Goal: Information Seeking & Learning: Learn about a topic

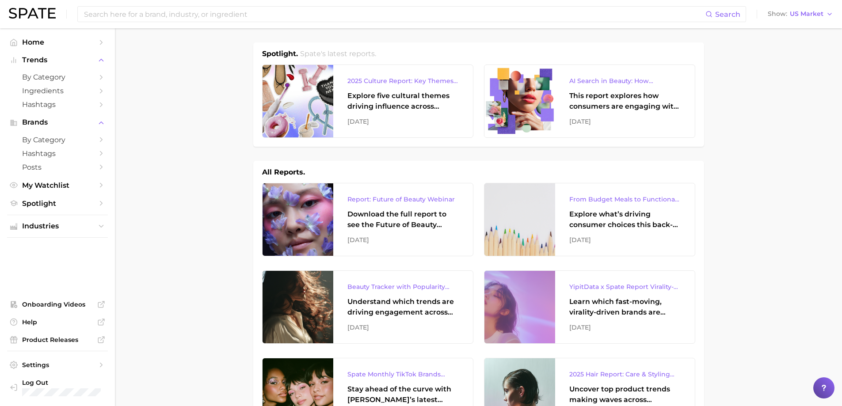
scroll to position [88, 0]
click at [250, 11] on input at bounding box center [394, 14] width 622 height 15
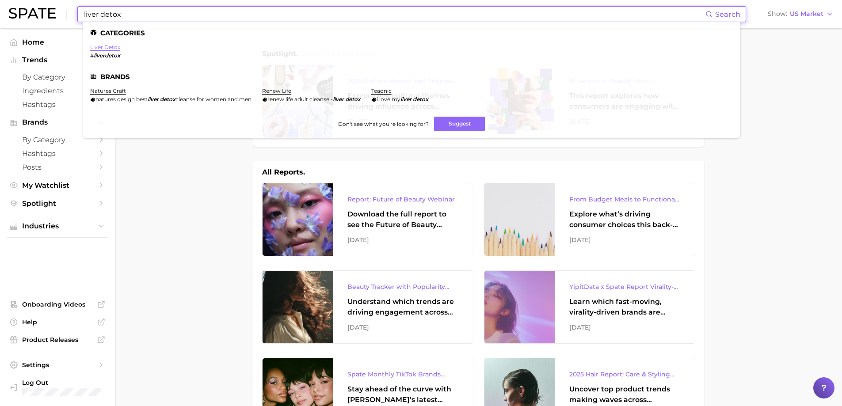
type input "liver detox"
click at [110, 49] on link "liver detox" at bounding box center [105, 47] width 30 height 7
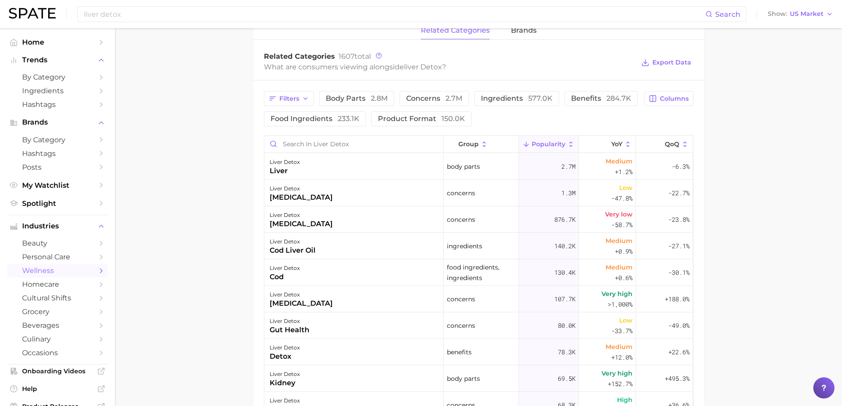
scroll to position [442, 0]
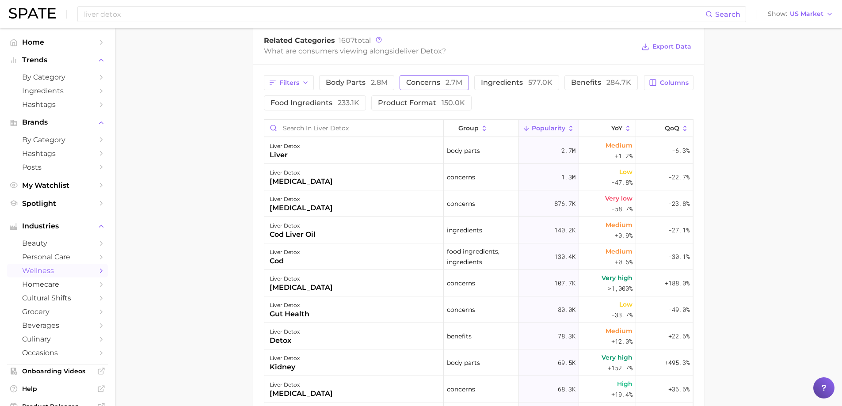
click at [434, 84] on span "concerns 2.7m" at bounding box center [434, 82] width 56 height 7
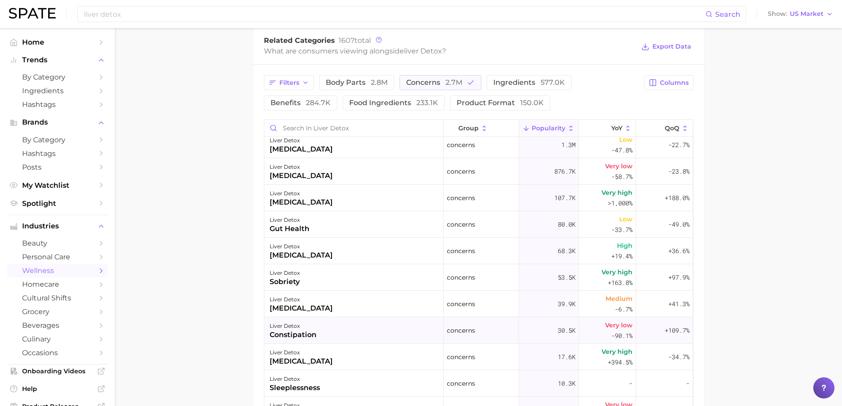
scroll to position [0, 0]
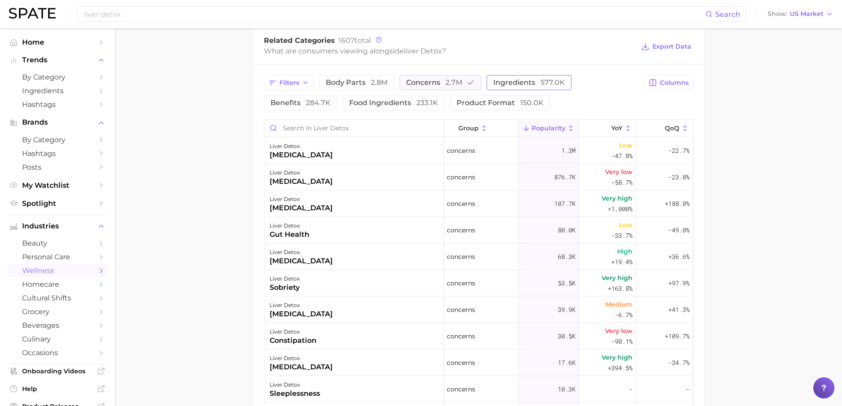
click at [517, 84] on span "ingredients 577.0k" at bounding box center [529, 82] width 72 height 7
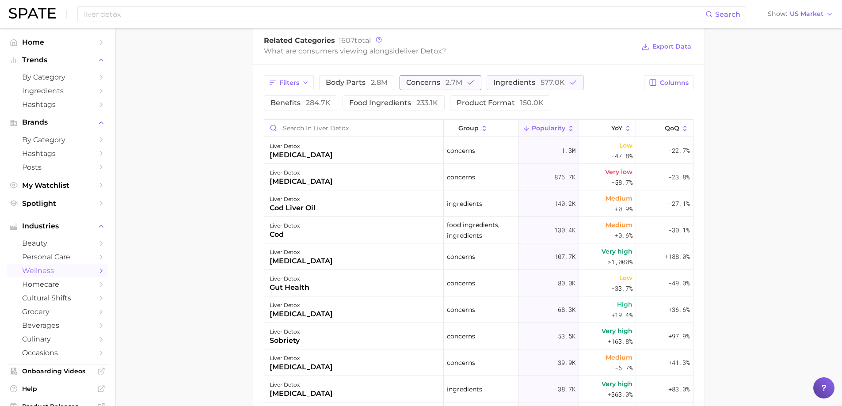
click at [460, 82] on span "2.7m" at bounding box center [453, 82] width 17 height 8
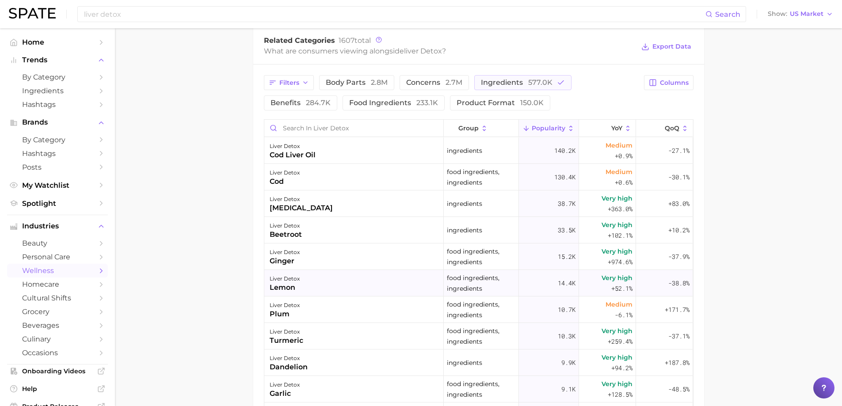
scroll to position [398, 0]
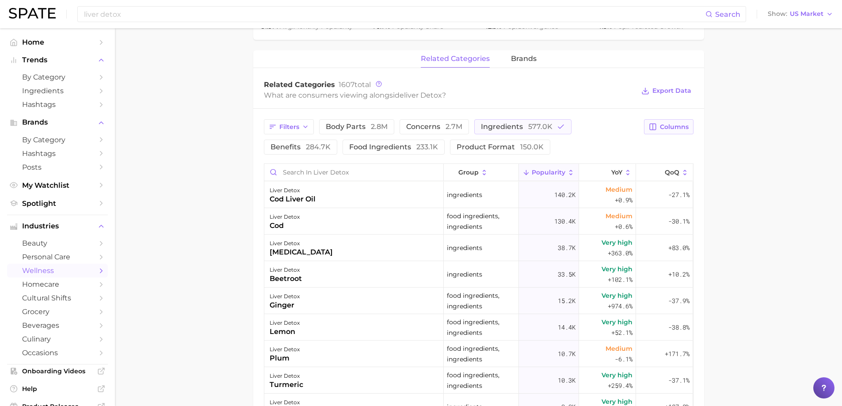
click at [669, 128] on span "Columns" at bounding box center [674, 127] width 29 height 8
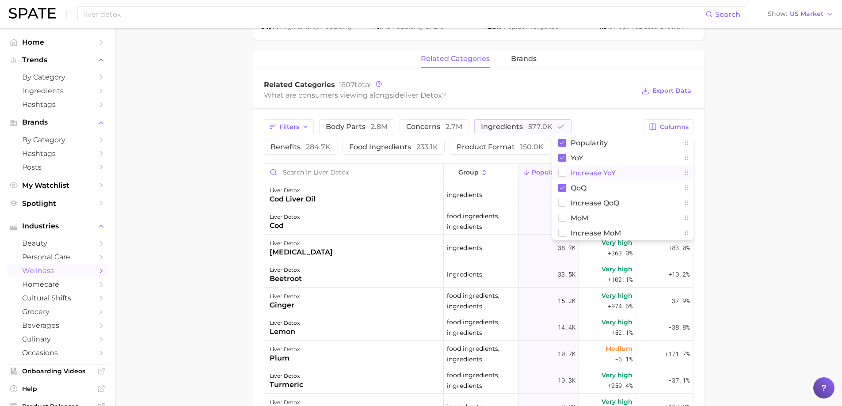
click at [582, 174] on span "Increase YoY" at bounding box center [592, 173] width 45 height 8
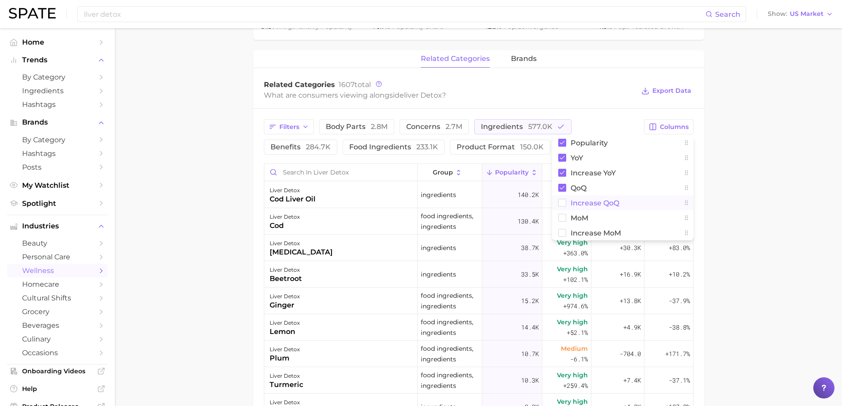
click at [582, 200] on span "Increase QoQ" at bounding box center [594, 203] width 49 height 8
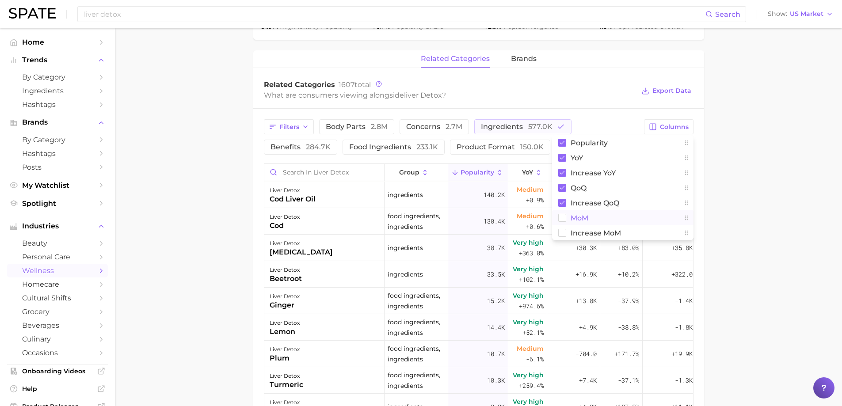
click at [581, 214] on span "MoM" at bounding box center [579, 218] width 18 height 8
click at [582, 234] on span "Increase MoM" at bounding box center [595, 233] width 50 height 8
click at [511, 128] on span "ingredients 577.0k" at bounding box center [517, 126] width 72 height 7
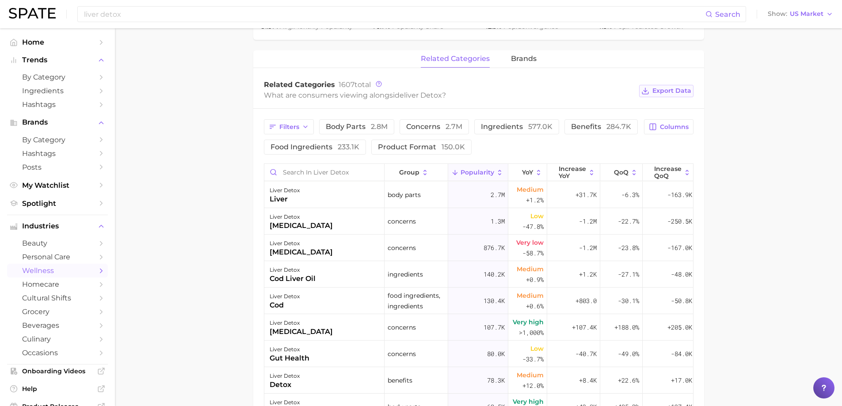
click at [669, 93] on span "Export Data" at bounding box center [671, 91] width 39 height 8
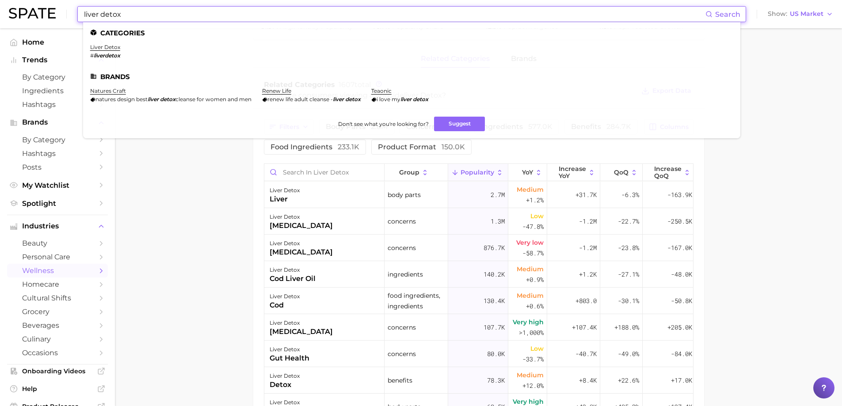
drag, startPoint x: 137, startPoint y: 14, endPoint x: 35, endPoint y: 10, distance: 101.7
click at [35, 10] on div "liver detox Search Categories liver detox # liverdetox Brands natures craft nat…" at bounding box center [421, 14] width 824 height 28
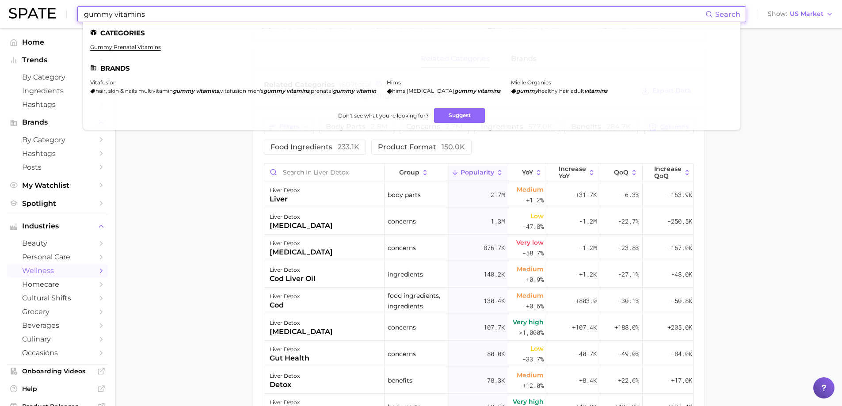
click at [114, 18] on input "gummy vitamins" at bounding box center [394, 14] width 622 height 15
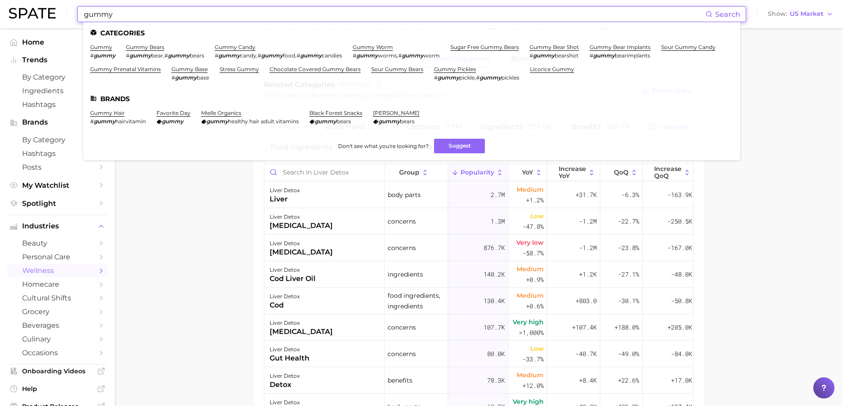
drag, startPoint x: 129, startPoint y: 16, endPoint x: 0, endPoint y: -10, distance: 131.6
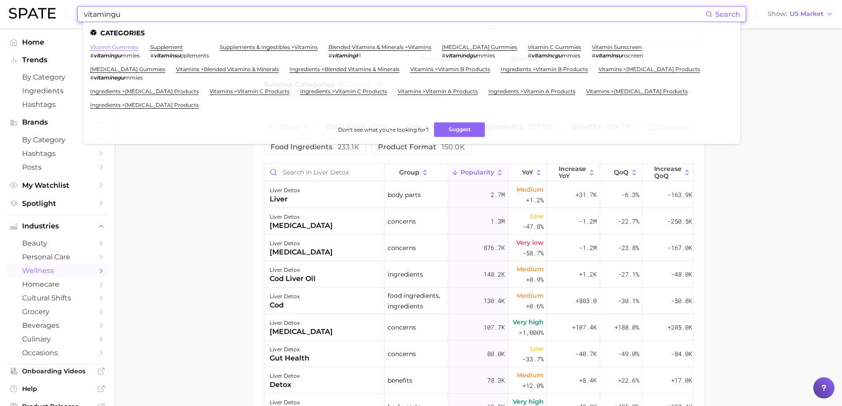
type input "vitamingu"
click at [119, 46] on link "vitamin gummies" at bounding box center [114, 47] width 48 height 7
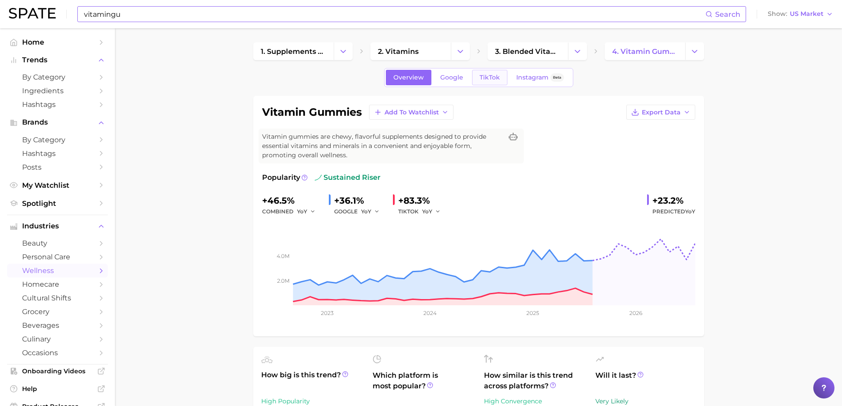
click at [493, 76] on span "TikTok" at bounding box center [489, 78] width 20 height 8
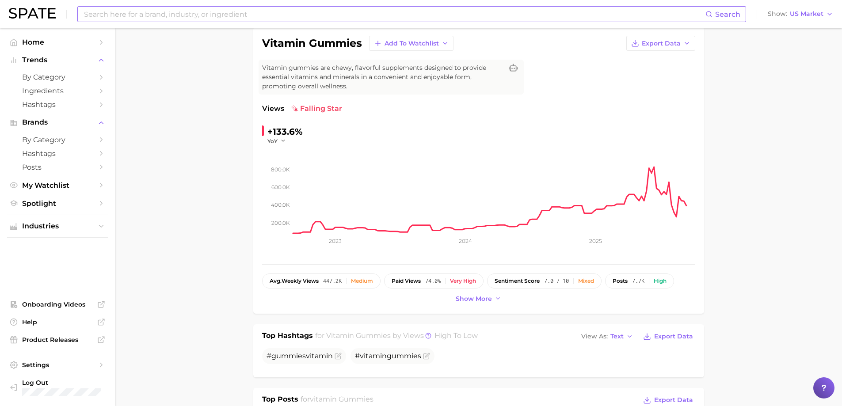
scroll to position [88, 0]
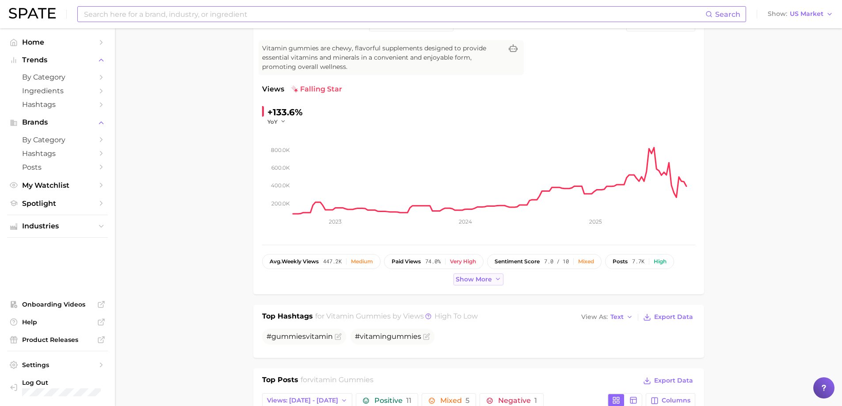
click at [477, 277] on span "Show more" at bounding box center [474, 280] width 36 height 8
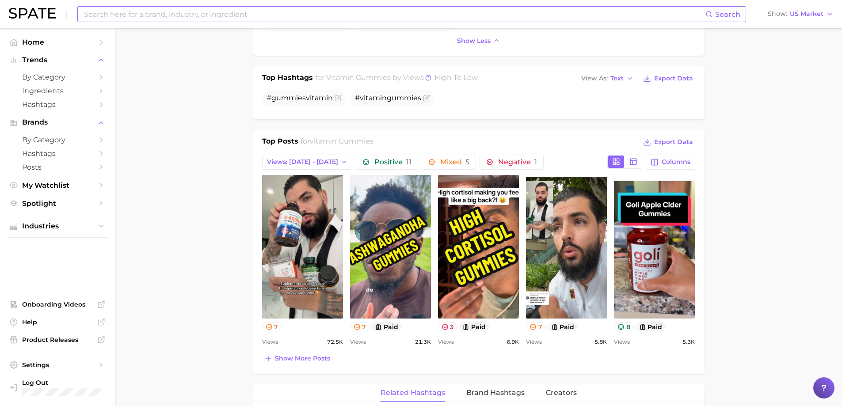
scroll to position [353, 0]
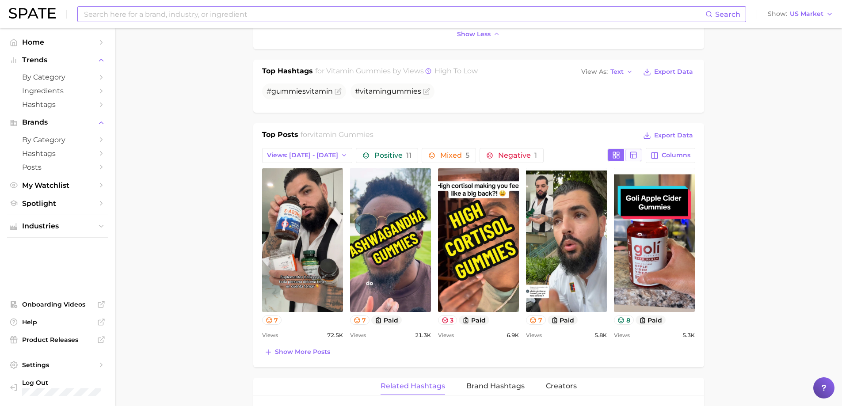
click at [635, 158] on rect at bounding box center [634, 155] width 6 height 6
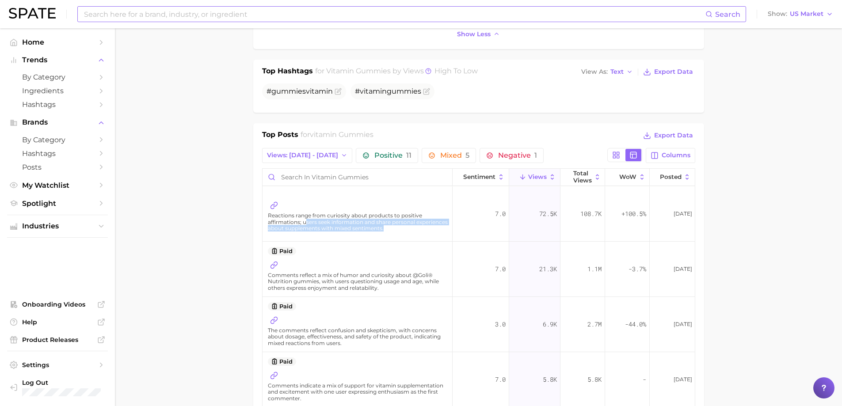
drag, startPoint x: 307, startPoint y: 221, endPoint x: 425, endPoint y: 231, distance: 118.0
click at [425, 231] on span "Reactions range from curiosity about products to positive affirmations; users s…" at bounding box center [358, 222] width 181 height 19
click at [499, 179] on icon at bounding box center [500, 177] width 3 height 5
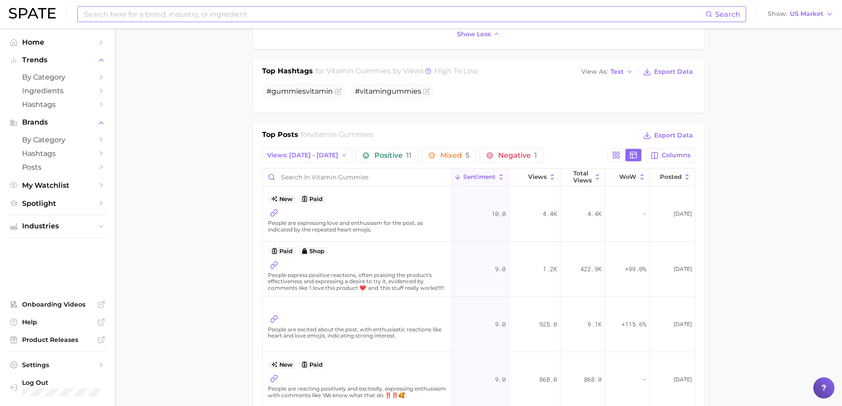
click at [395, 335] on span "People are excited about the post, with enthusiastic reactions like heart and l…" at bounding box center [358, 333] width 181 height 13
click at [276, 320] on icon at bounding box center [274, 319] width 8 height 8
click at [551, 178] on icon at bounding box center [552, 177] width 3 height 5
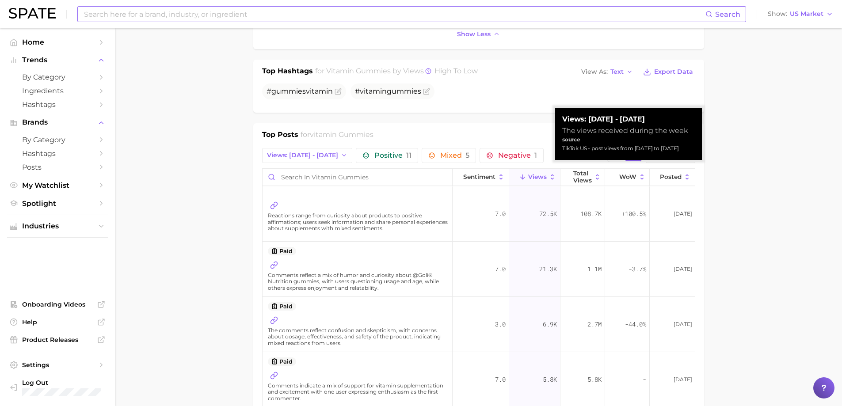
click at [551, 178] on icon at bounding box center [552, 177] width 3 height 5
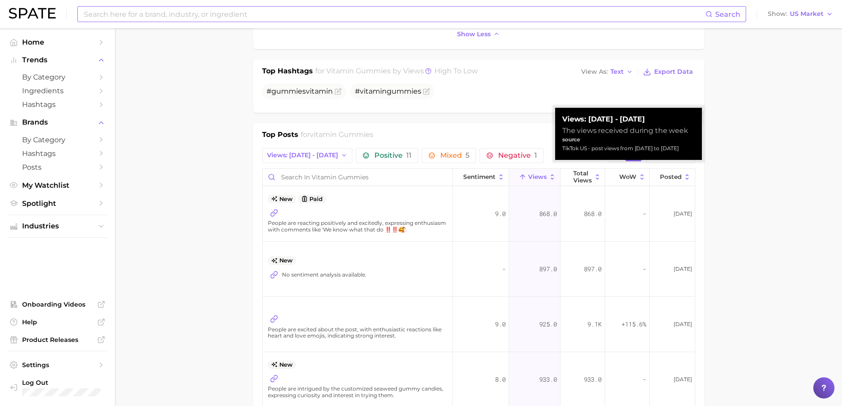
click at [551, 178] on icon at bounding box center [552, 177] width 3 height 5
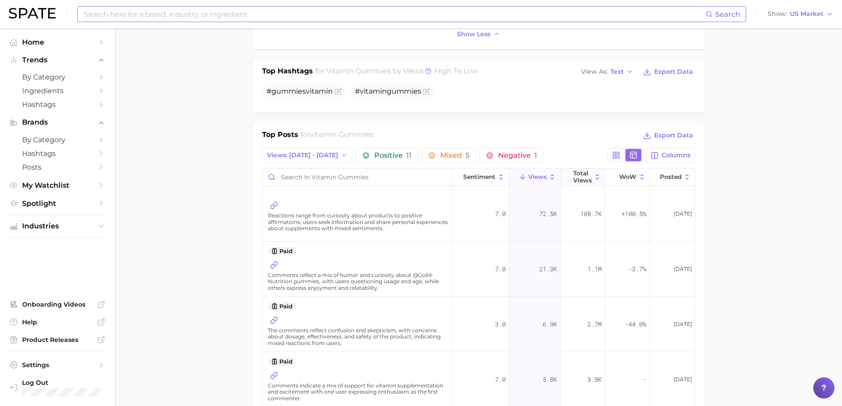
click at [593, 178] on icon at bounding box center [597, 177] width 8 height 8
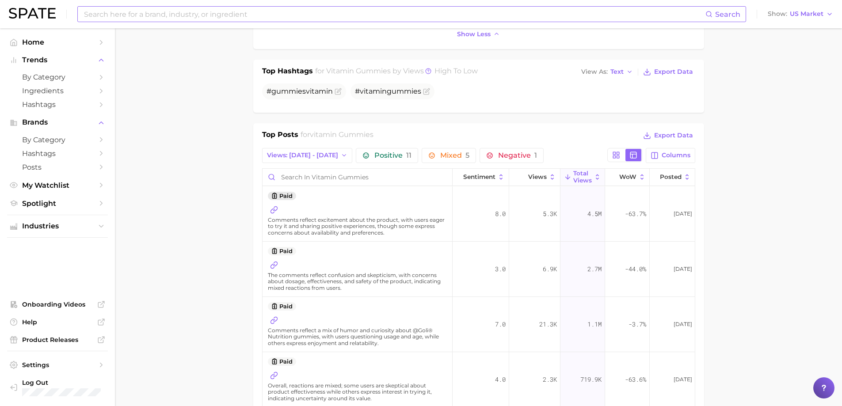
click at [281, 193] on button "paid" at bounding box center [282, 196] width 28 height 8
click at [272, 212] on icon at bounding box center [274, 210] width 8 height 8
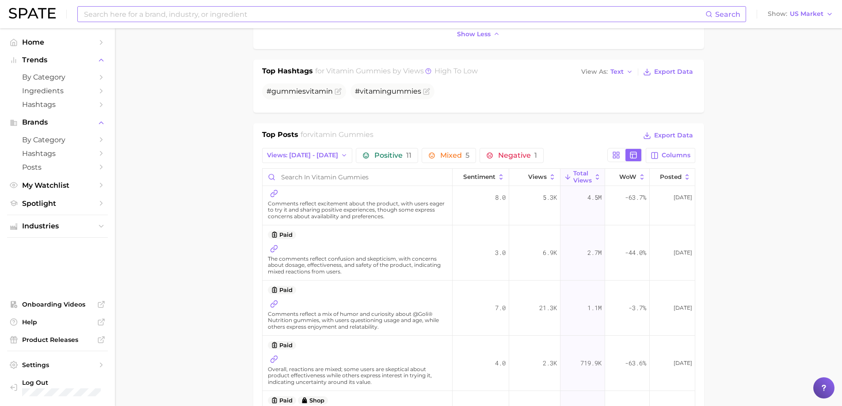
scroll to position [0, 0]
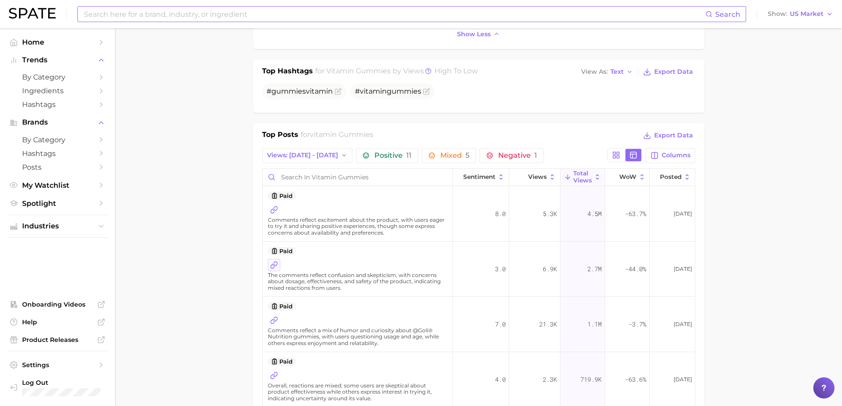
click at [277, 264] on icon at bounding box center [275, 264] width 4 height 4
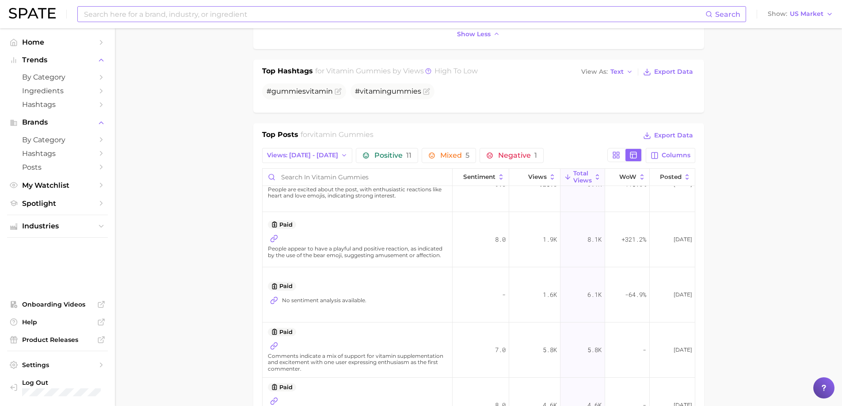
scroll to position [530, 0]
click at [613, 158] on icon at bounding box center [616, 155] width 8 height 8
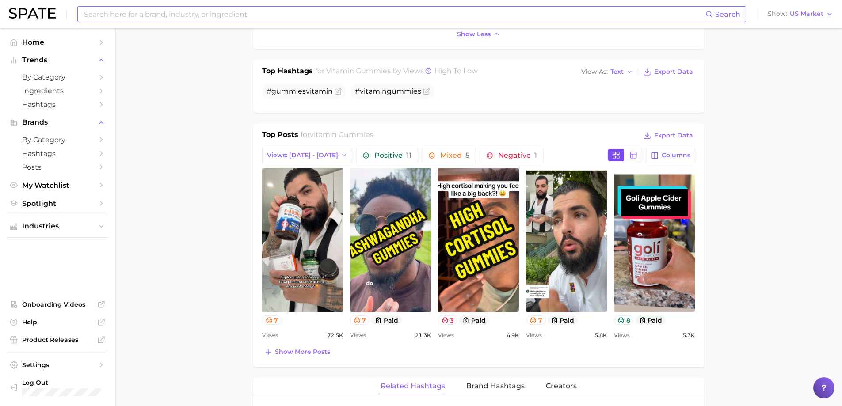
scroll to position [0, 0]
click at [295, 355] on span "Show more posts" at bounding box center [302, 352] width 55 height 8
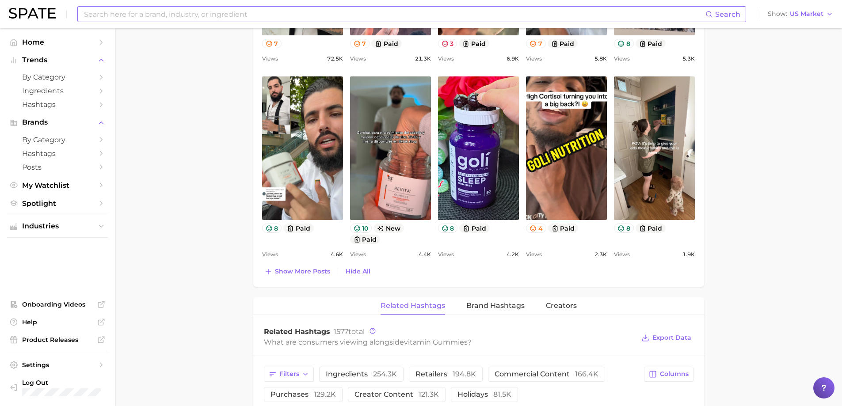
scroll to position [751, 0]
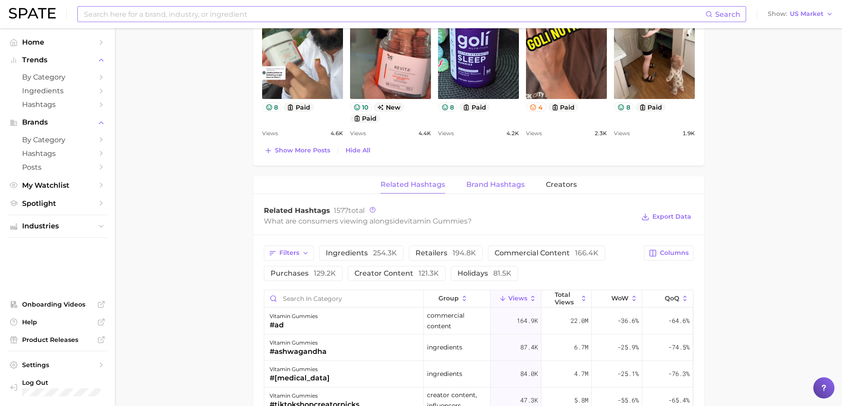
click at [472, 186] on span "Brand Hashtags" at bounding box center [495, 185] width 58 height 8
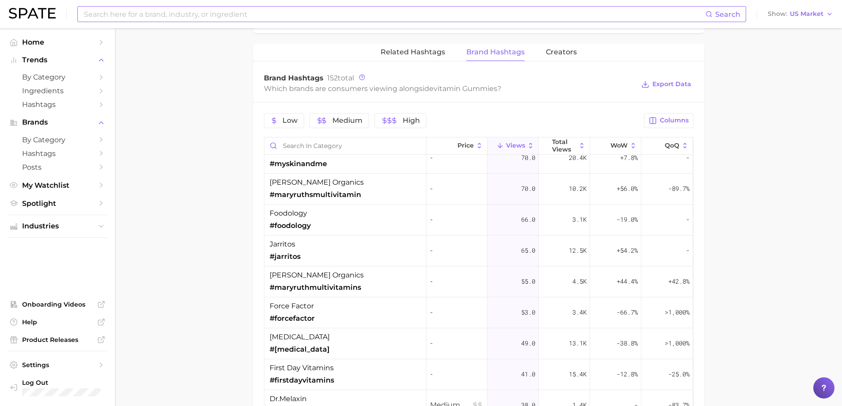
scroll to position [574, 0]
